Goal: Task Accomplishment & Management: Complete application form

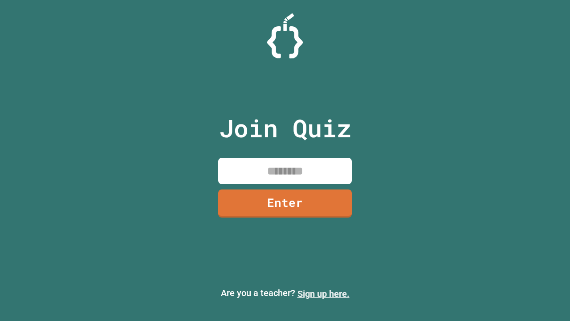
click at [323, 294] on link "Sign up here." at bounding box center [324, 293] width 52 height 11
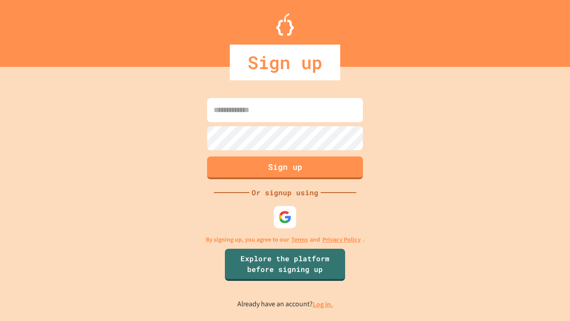
click at [323, 304] on link "Log in." at bounding box center [323, 303] width 20 height 9
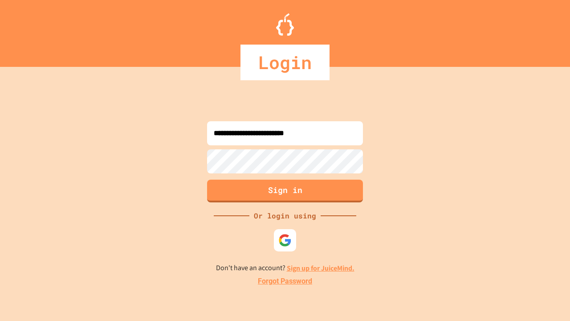
type input "**********"
